Goal: Information Seeking & Learning: Find specific page/section

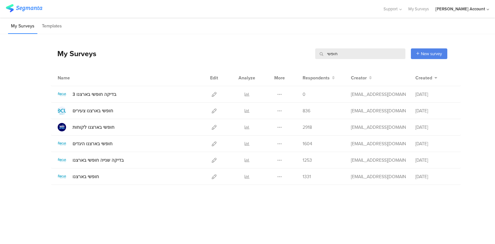
click at [330, 55] on input "חופשי" at bounding box center [360, 53] width 90 height 11
